Goal: Use online tool/utility: Utilize a website feature to perform a specific function

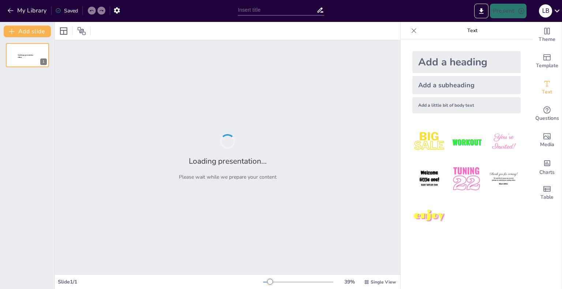
type input "МОЯ САМОПРЕЗЕНТАЦІЯ"
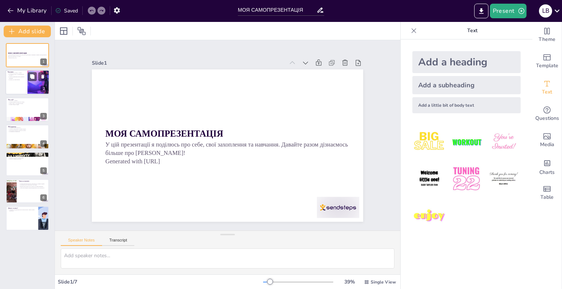
click at [23, 89] on div at bounding box center [27, 82] width 44 height 25
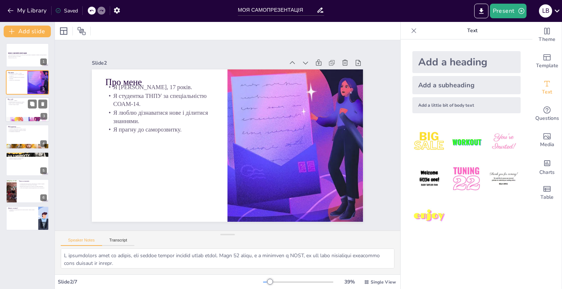
click at [24, 117] on div at bounding box center [27, 119] width 44 height 33
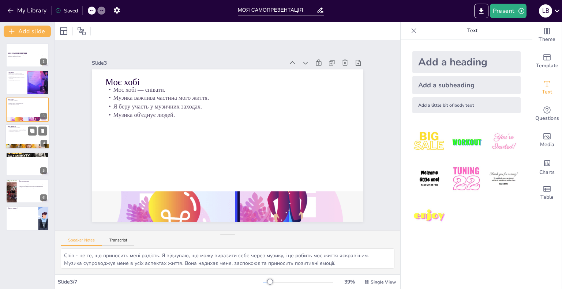
click at [19, 138] on div at bounding box center [27, 136] width 44 height 25
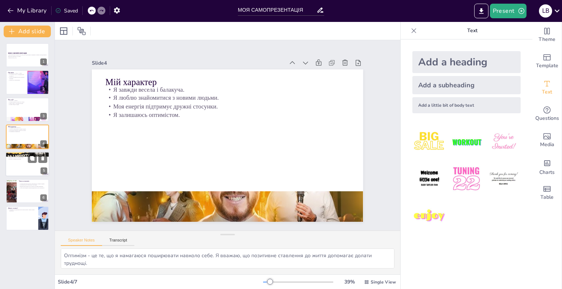
click at [19, 165] on div at bounding box center [27, 164] width 44 height 25
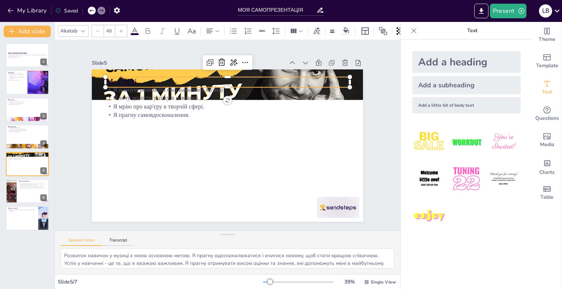
click at [272, 75] on p "Мої цілі" at bounding box center [254, 89] width 218 height 133
click at [286, 95] on icon at bounding box center [292, 101] width 12 height 12
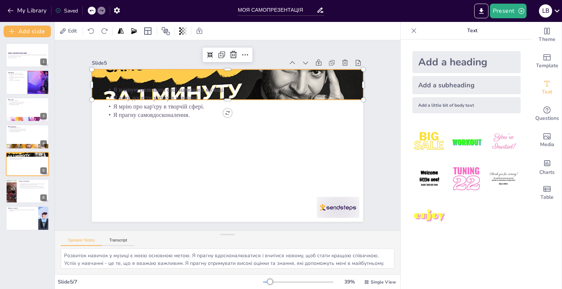
click at [333, 75] on div at bounding box center [262, 97] width 304 height 295
click at [296, 95] on icon at bounding box center [301, 99] width 10 height 9
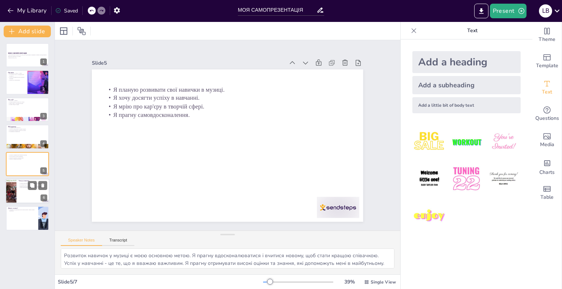
click at [28, 192] on div at bounding box center [27, 191] width 44 height 25
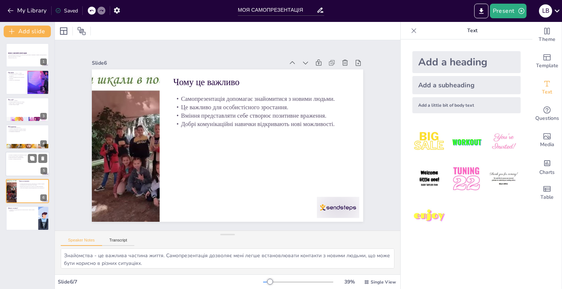
click at [22, 167] on div at bounding box center [27, 164] width 44 height 25
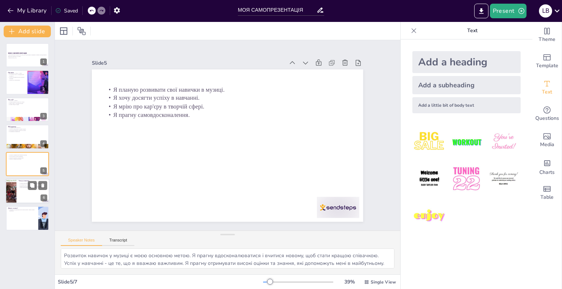
click at [25, 201] on div at bounding box center [27, 191] width 44 height 25
type textarea "Знайомства - це важлива частина життя. Самопрезентація дозволяє мені легше вста…"
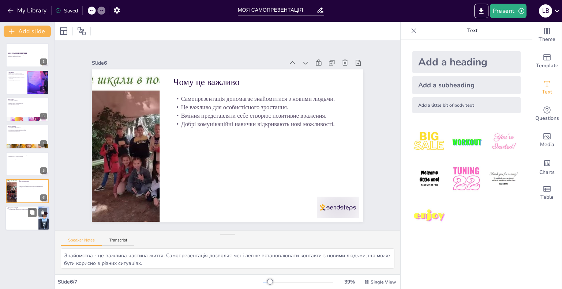
click at [21, 215] on div at bounding box center [27, 218] width 44 height 25
